Goal: Check status

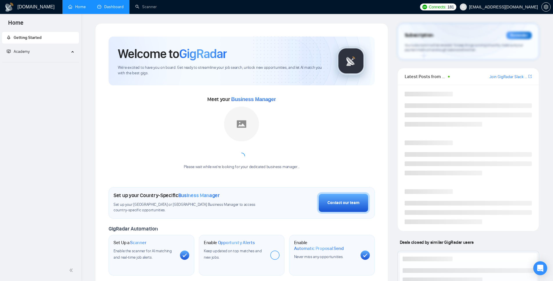
click at [115, 6] on link "Dashboard" at bounding box center [110, 6] width 26 height 5
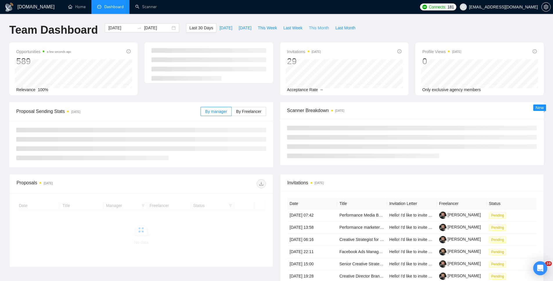
click at [315, 27] on span "This Month" at bounding box center [319, 28] width 20 height 6
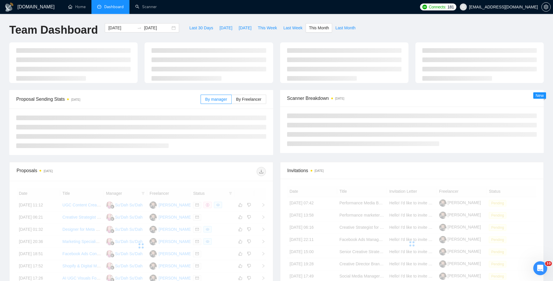
type input "[DATE]"
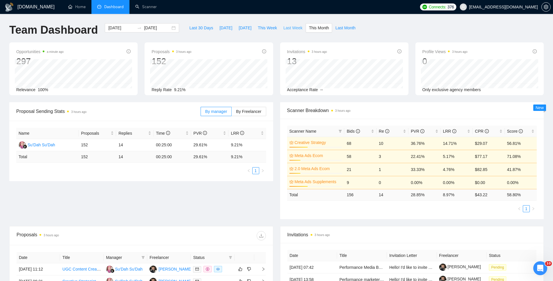
click at [300, 28] on span "Last Week" at bounding box center [292, 28] width 19 height 6
type input "[DATE]"
